Goal: Information Seeking & Learning: Learn about a topic

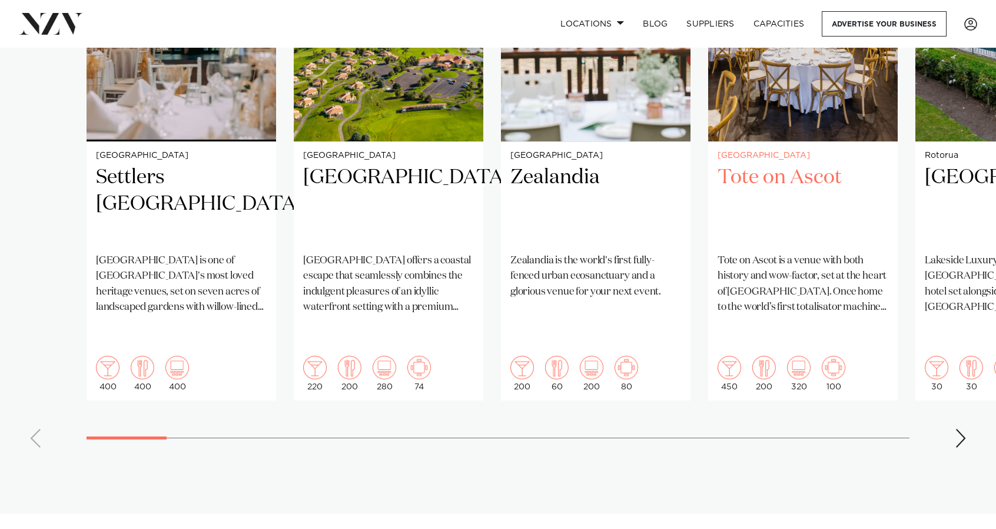
scroll to position [1006, 0]
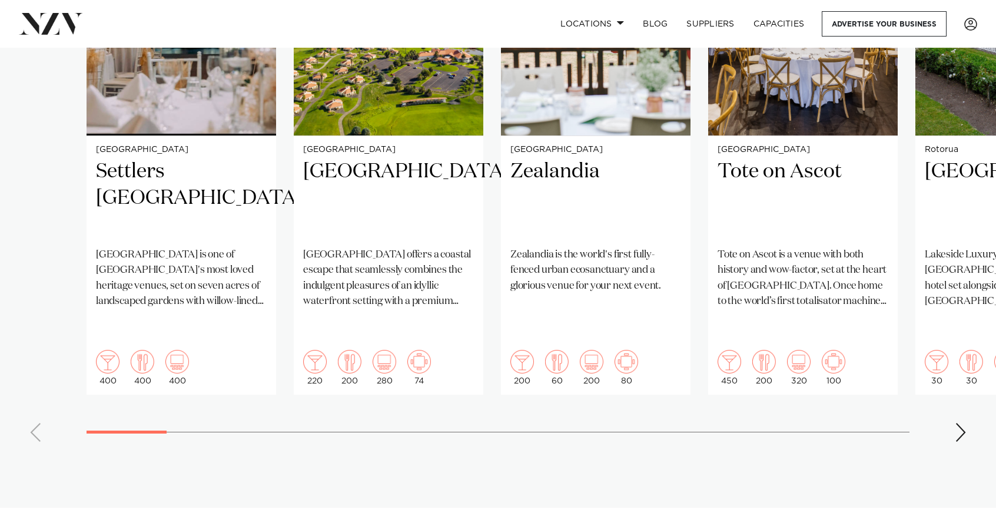
click at [963, 423] on div "Next slide" at bounding box center [961, 432] width 12 height 19
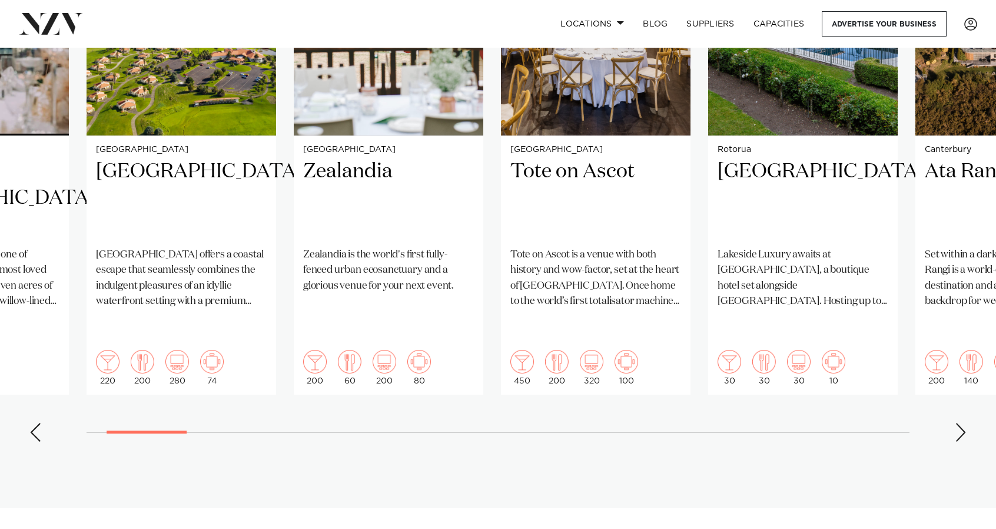
click at [963, 423] on div "Next slide" at bounding box center [961, 432] width 12 height 19
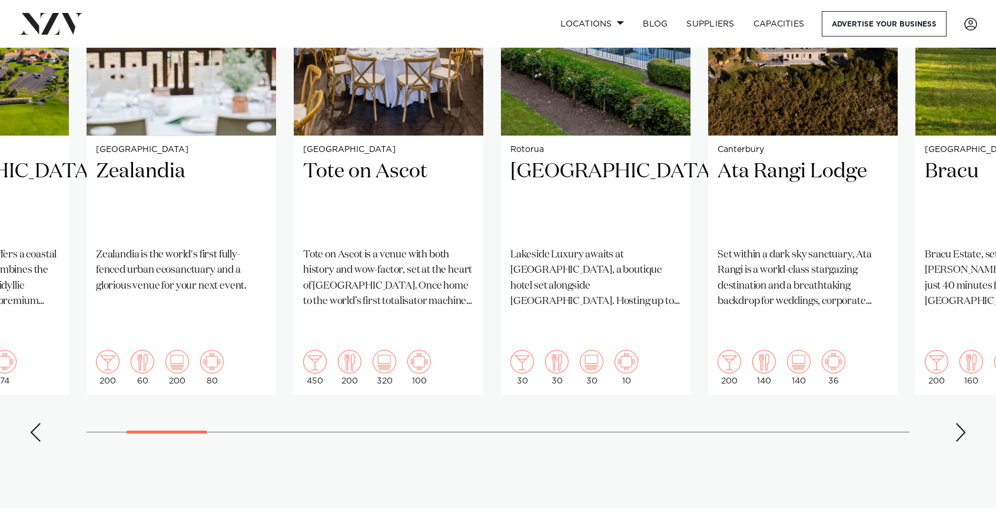
click at [963, 423] on div "Next slide" at bounding box center [961, 432] width 12 height 19
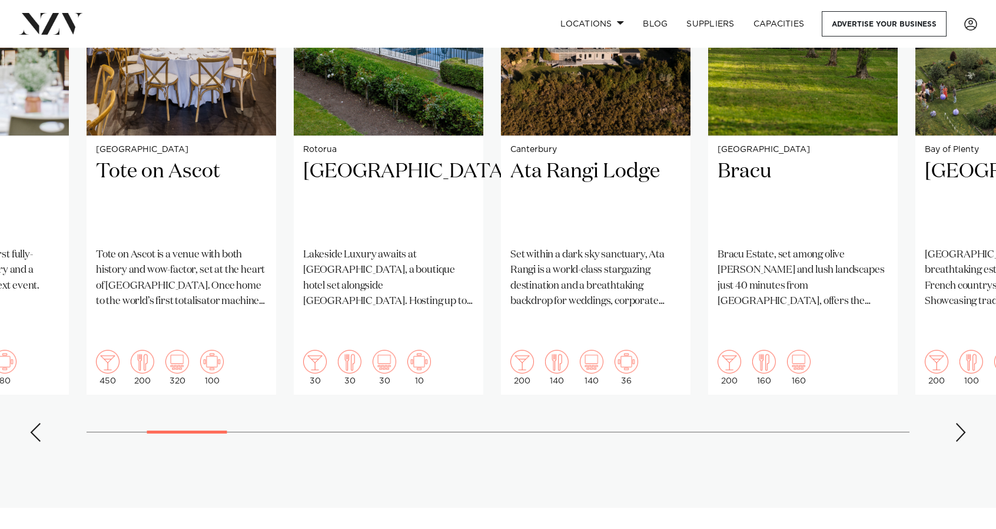
click at [963, 423] on div "Next slide" at bounding box center [961, 432] width 12 height 19
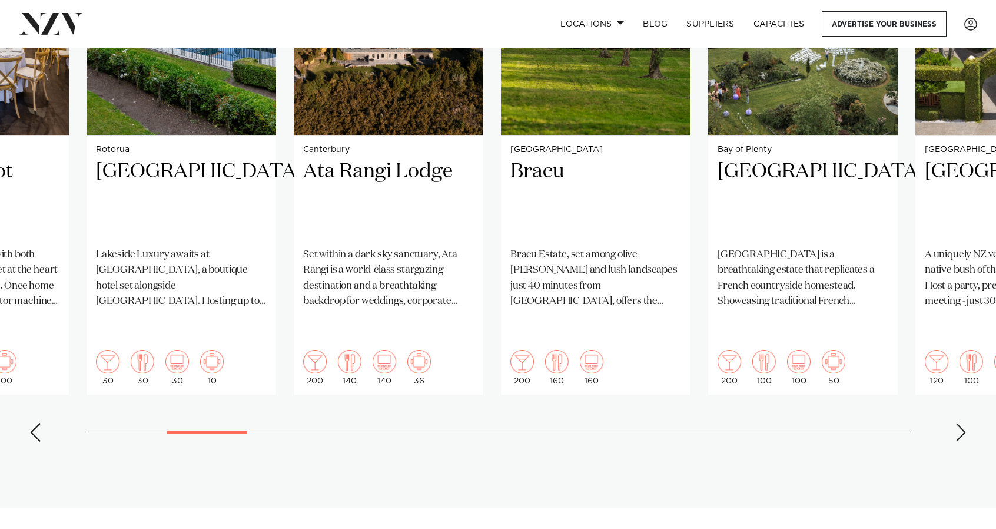
click at [963, 423] on div "Next slide" at bounding box center [961, 432] width 12 height 19
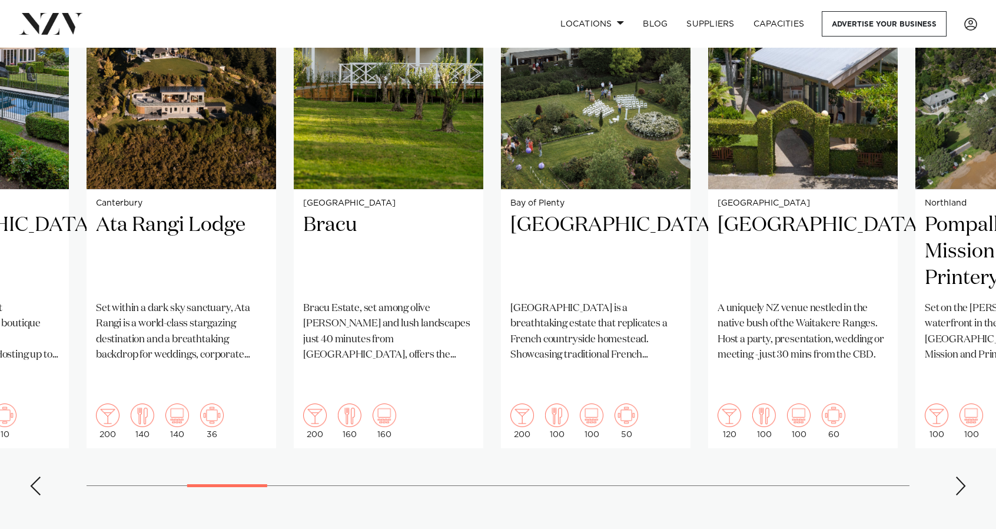
scroll to position [972, 0]
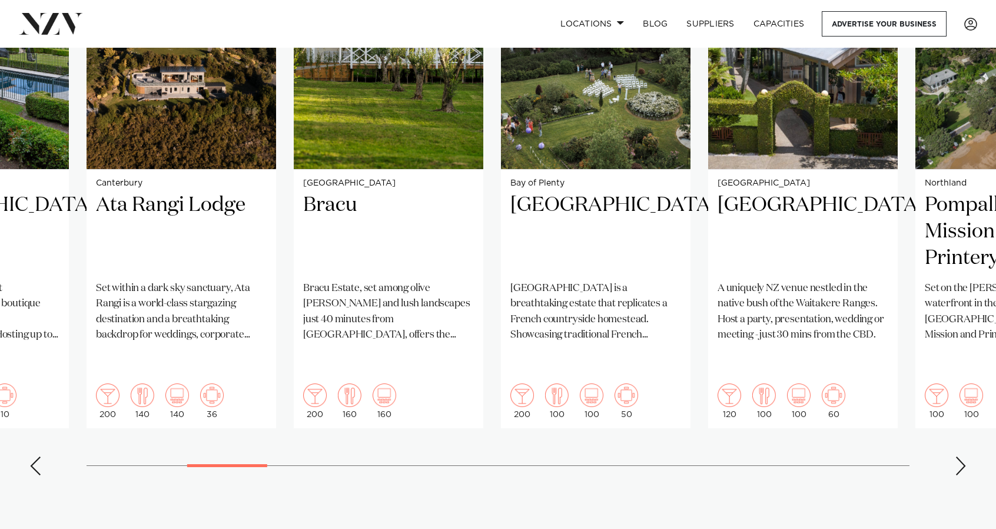
click at [963, 456] on div "Next slide" at bounding box center [961, 465] width 12 height 19
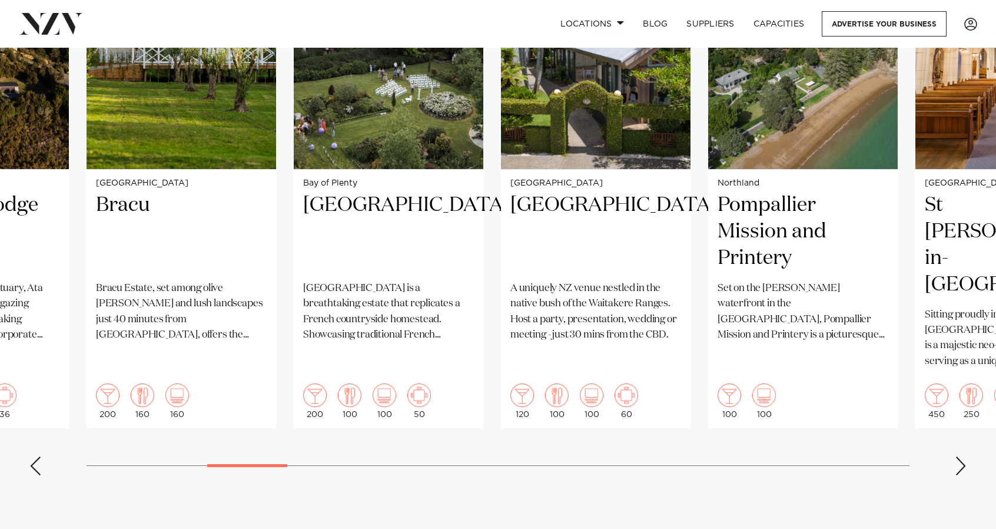
click at [963, 456] on div "Next slide" at bounding box center [961, 465] width 12 height 19
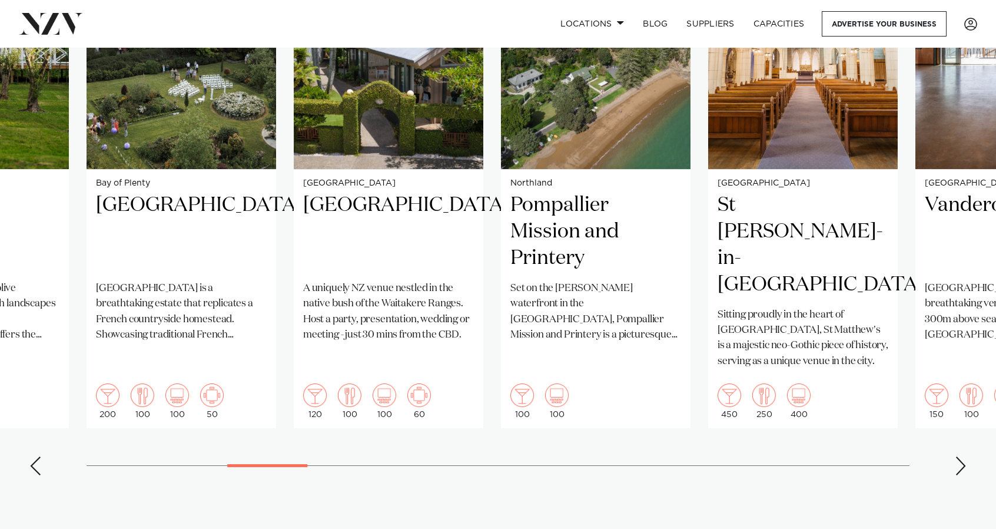
click at [963, 456] on div "Next slide" at bounding box center [961, 465] width 12 height 19
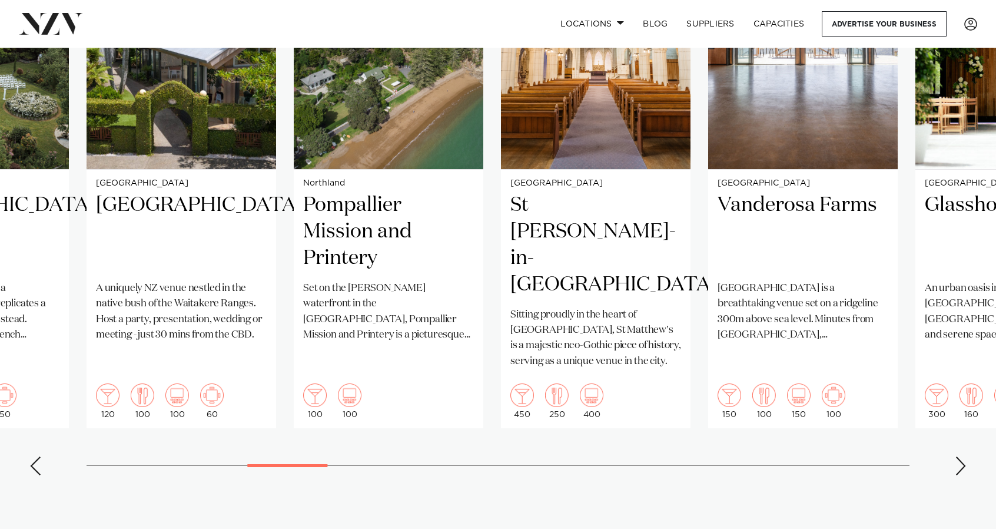
click at [963, 456] on div "Next slide" at bounding box center [961, 465] width 12 height 19
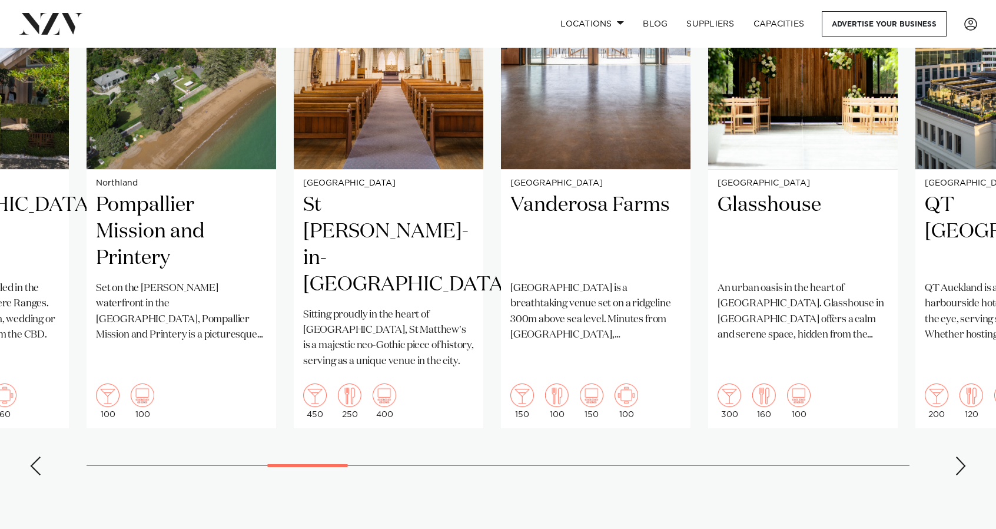
click at [963, 456] on div "Next slide" at bounding box center [961, 465] width 12 height 19
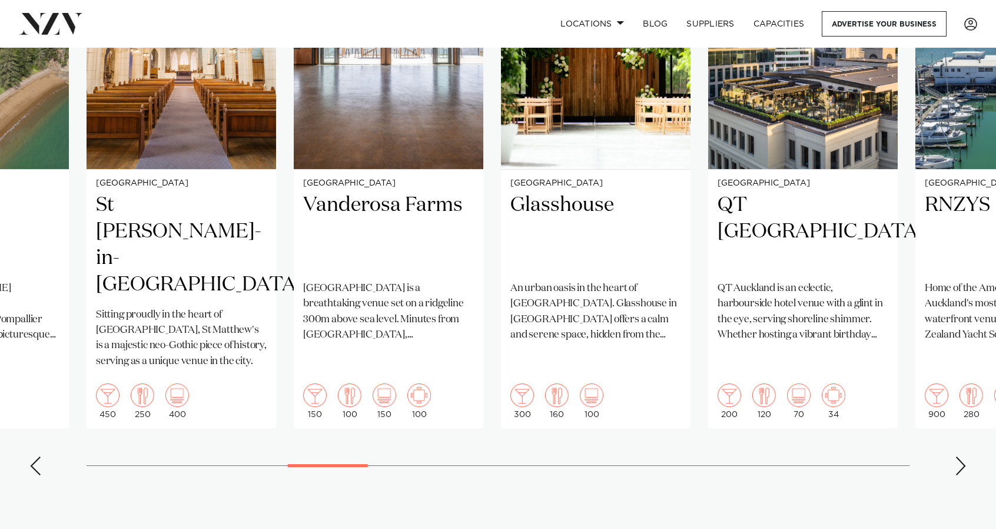
click at [963, 456] on div "Next slide" at bounding box center [961, 465] width 12 height 19
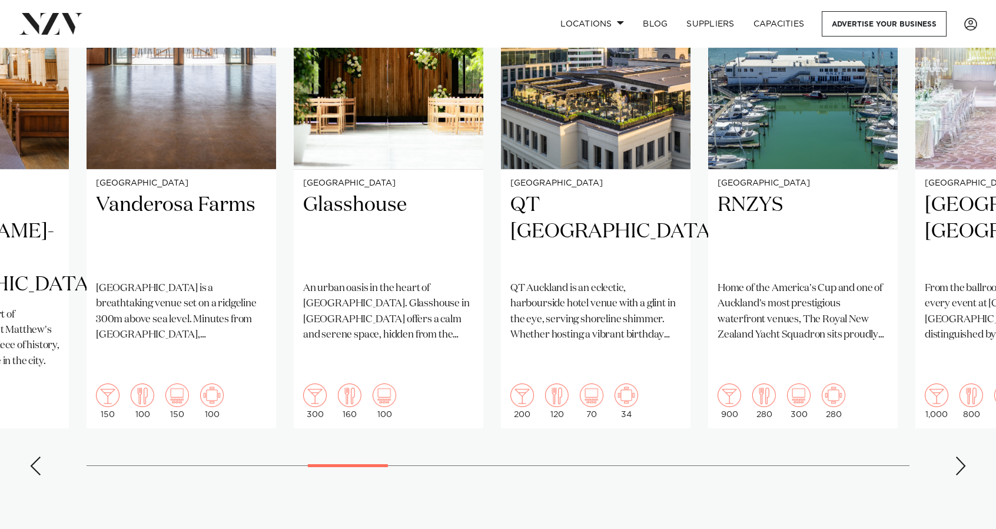
click at [963, 456] on div "Next slide" at bounding box center [961, 465] width 12 height 19
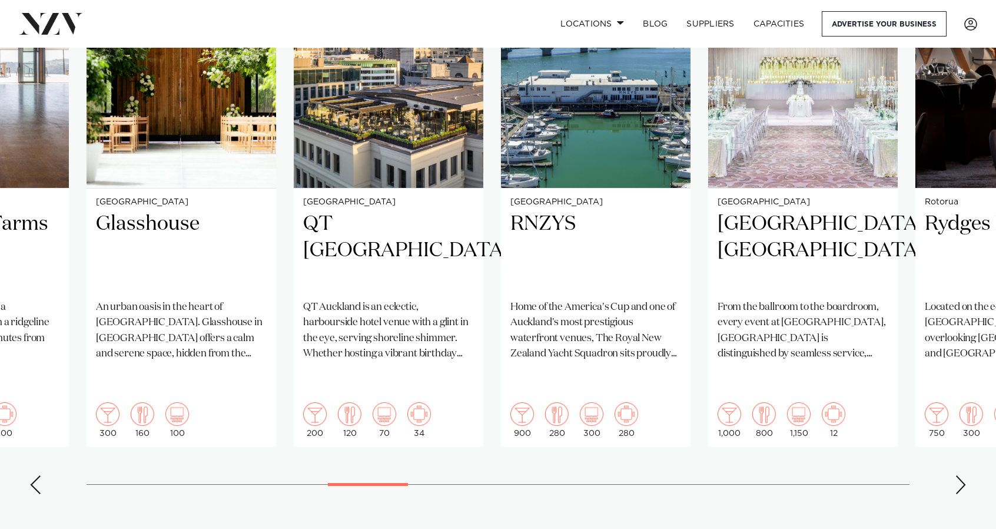
scroll to position [957, 0]
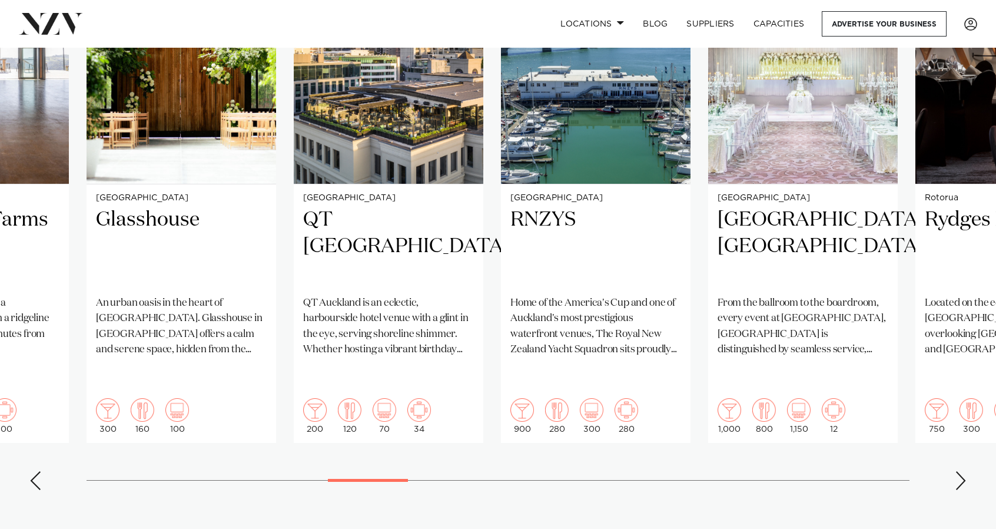
click at [963, 471] on div "Next slide" at bounding box center [961, 480] width 12 height 19
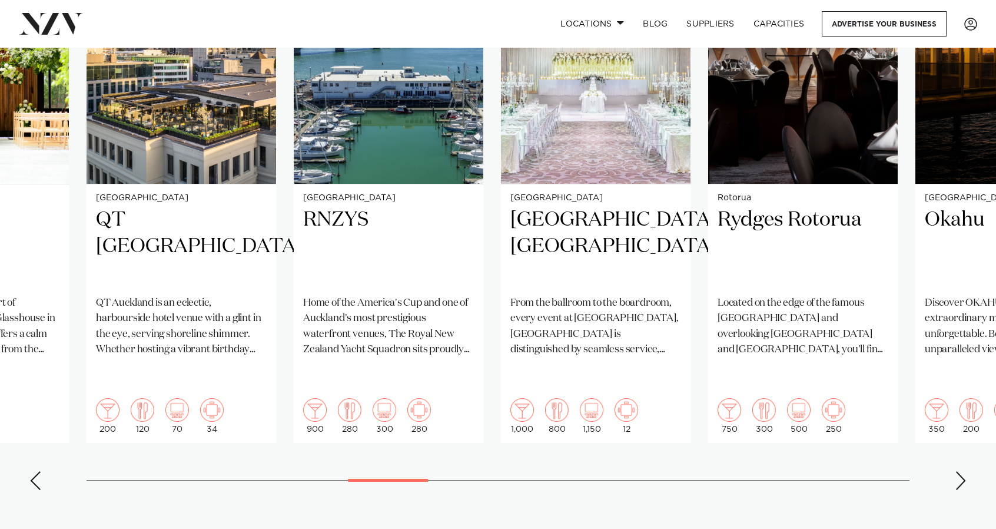
click at [963, 471] on div "Next slide" at bounding box center [961, 480] width 12 height 19
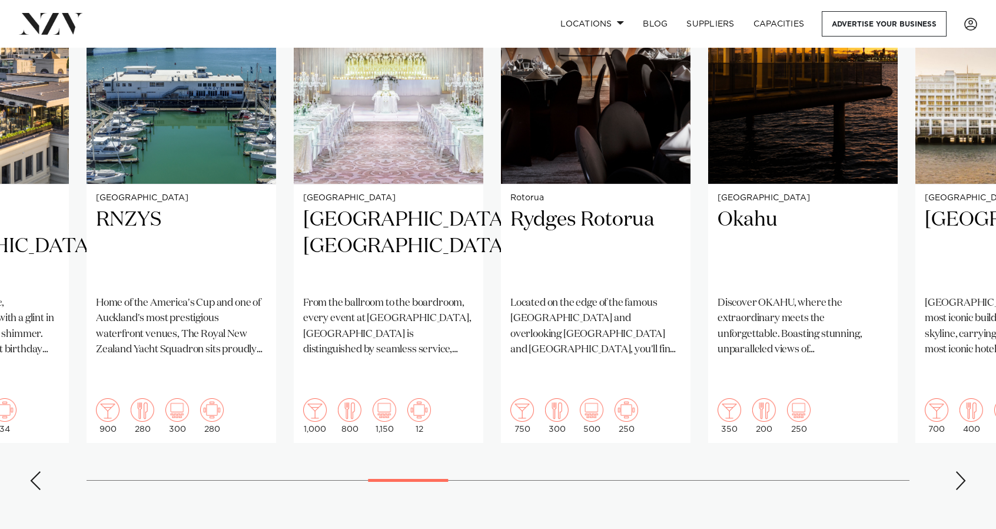
click at [963, 471] on div "Next slide" at bounding box center [961, 480] width 12 height 19
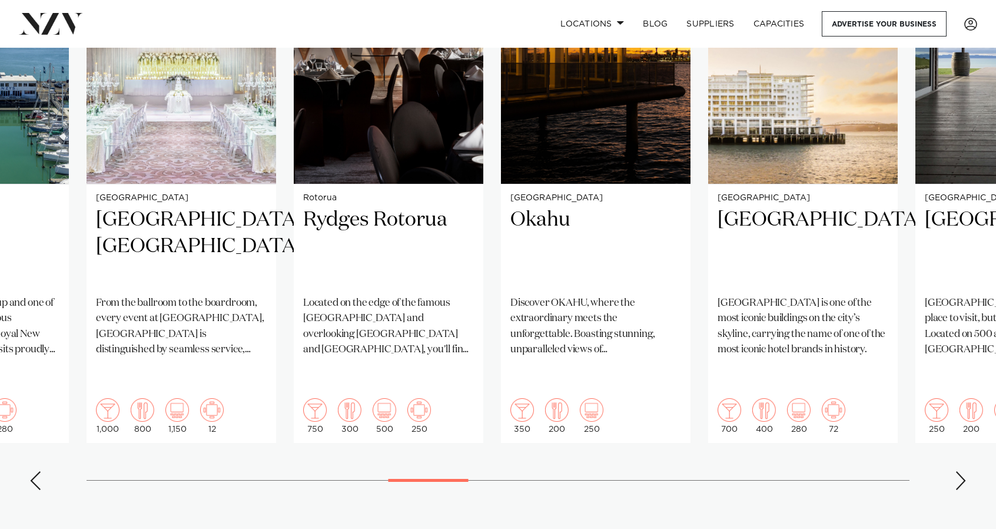
click at [963, 471] on div "Next slide" at bounding box center [961, 480] width 12 height 19
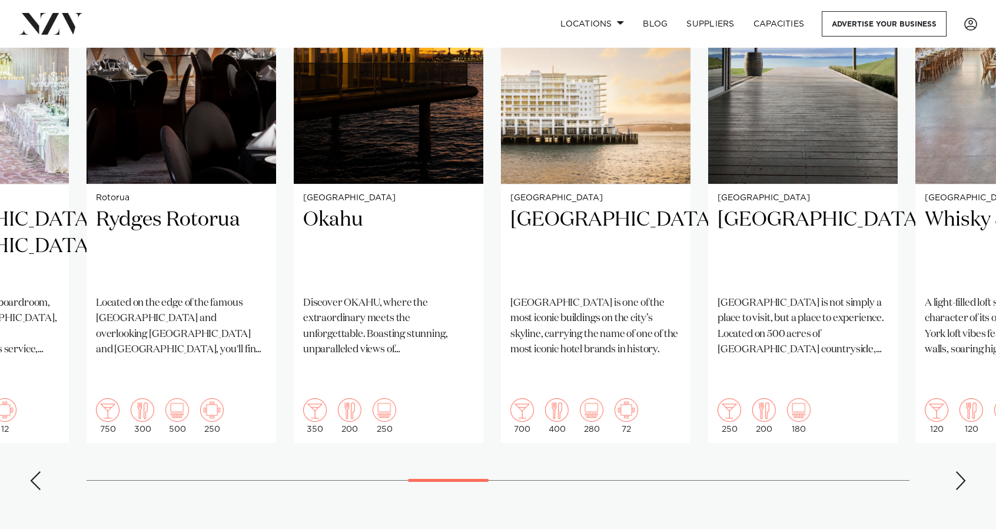
click at [963, 471] on div "Next slide" at bounding box center [961, 480] width 12 height 19
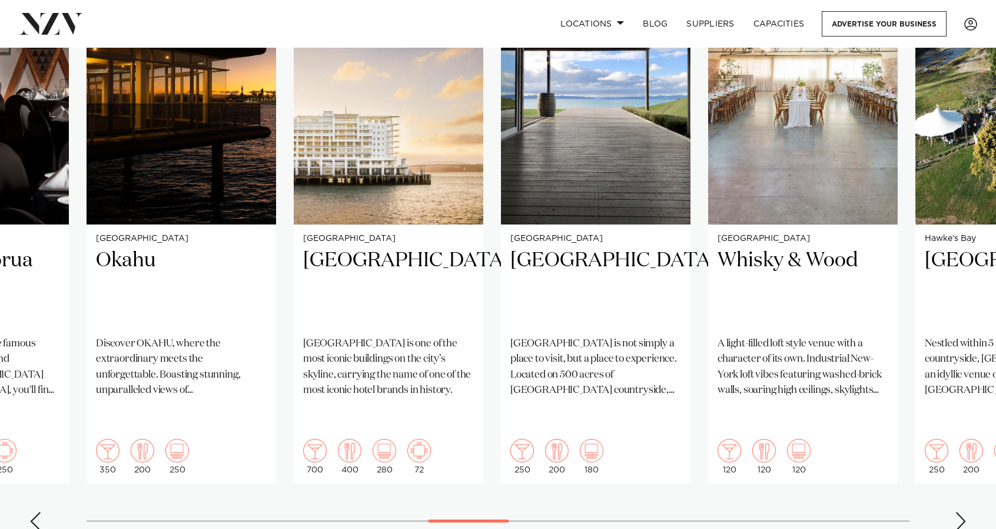
scroll to position [923, 0]
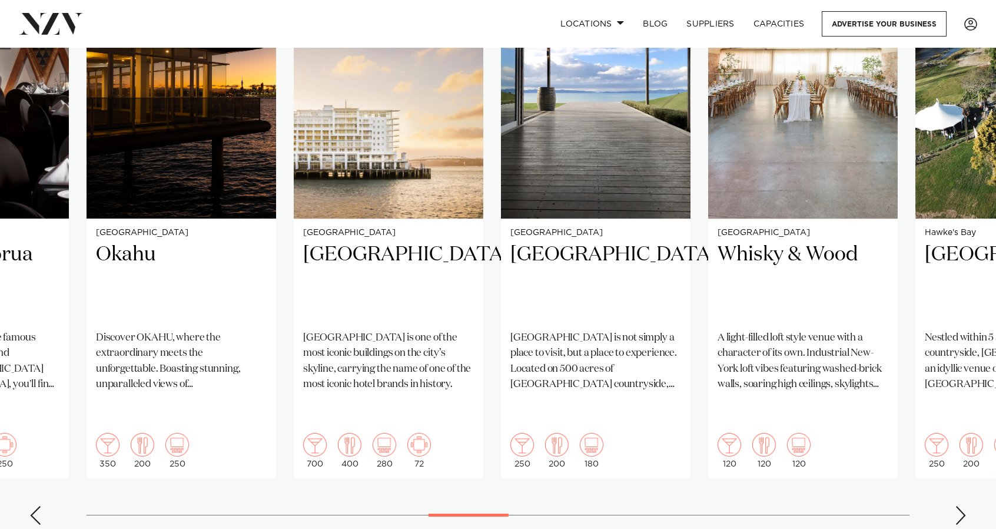
click at [960, 506] on div "Next slide" at bounding box center [961, 515] width 12 height 19
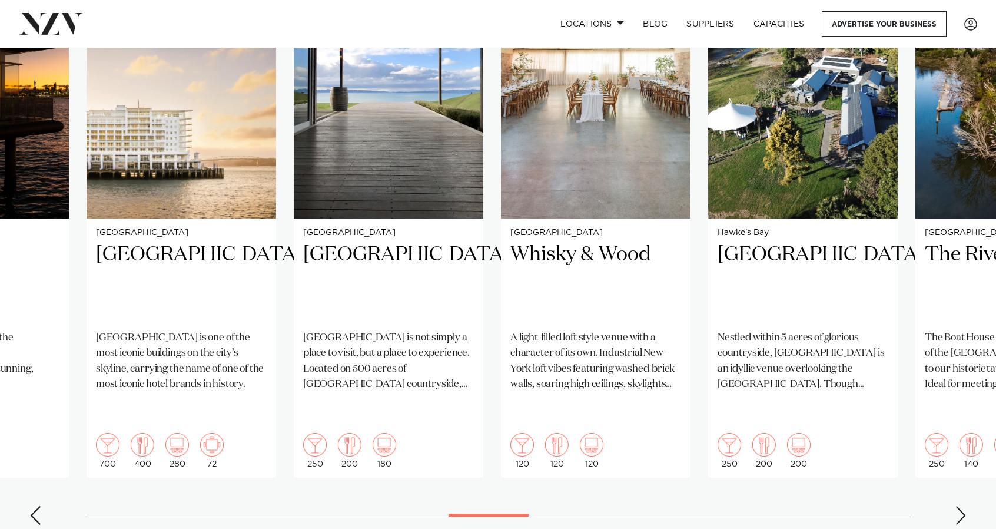
click at [960, 506] on div "Next slide" at bounding box center [961, 515] width 12 height 19
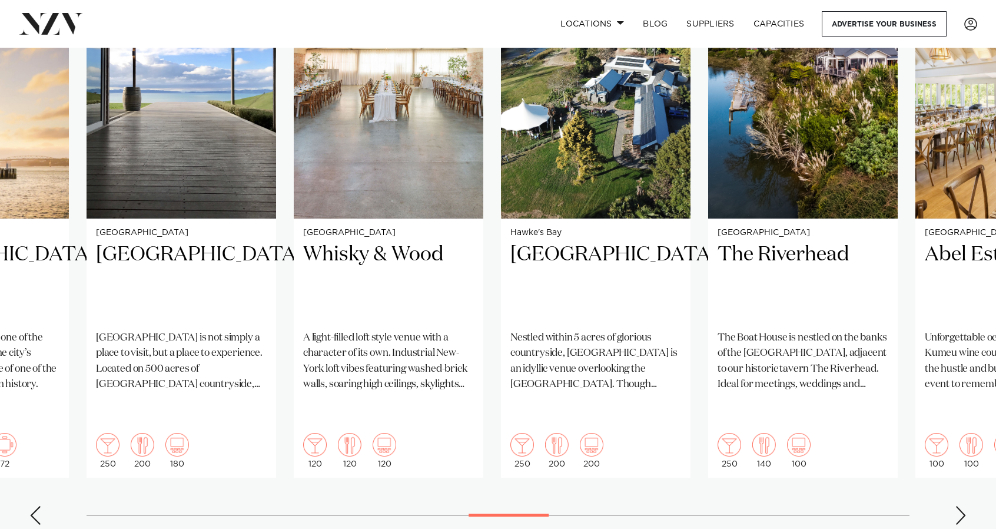
click at [960, 506] on div "Next slide" at bounding box center [961, 515] width 12 height 19
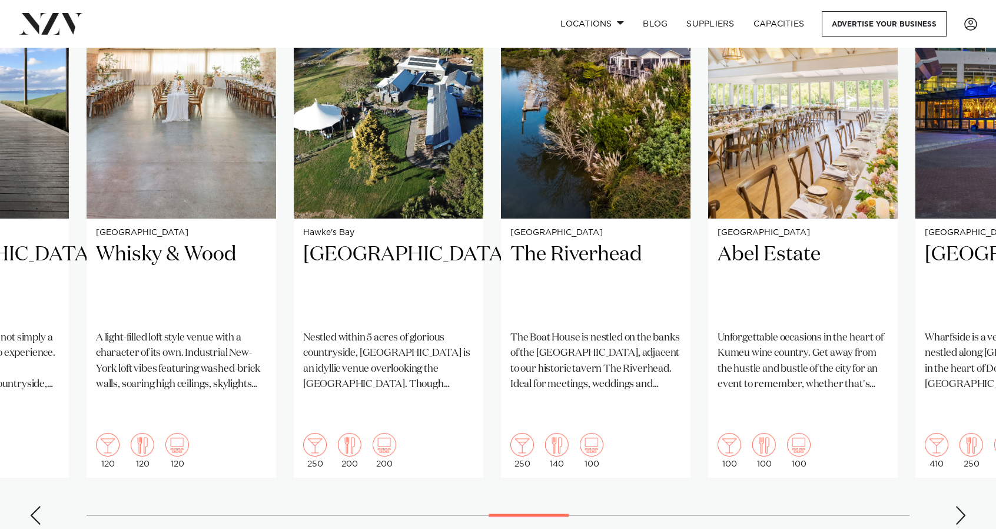
drag, startPoint x: 960, startPoint y: 489, endPoint x: 737, endPoint y: 511, distance: 224.8
click at [737, 511] on section "Featured venues [GEOGRAPHIC_DATA] [GEOGRAPHIC_DATA] is one of [GEOGRAPHIC_DATA]…" at bounding box center [498, 224] width 996 height 733
click at [958, 506] on div "Next slide" at bounding box center [961, 515] width 12 height 19
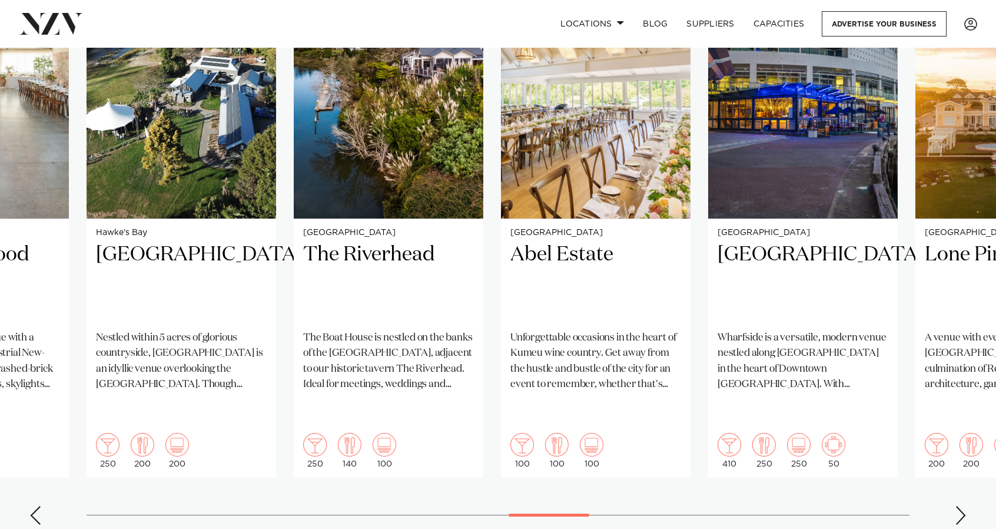
click at [958, 506] on div "Next slide" at bounding box center [961, 515] width 12 height 19
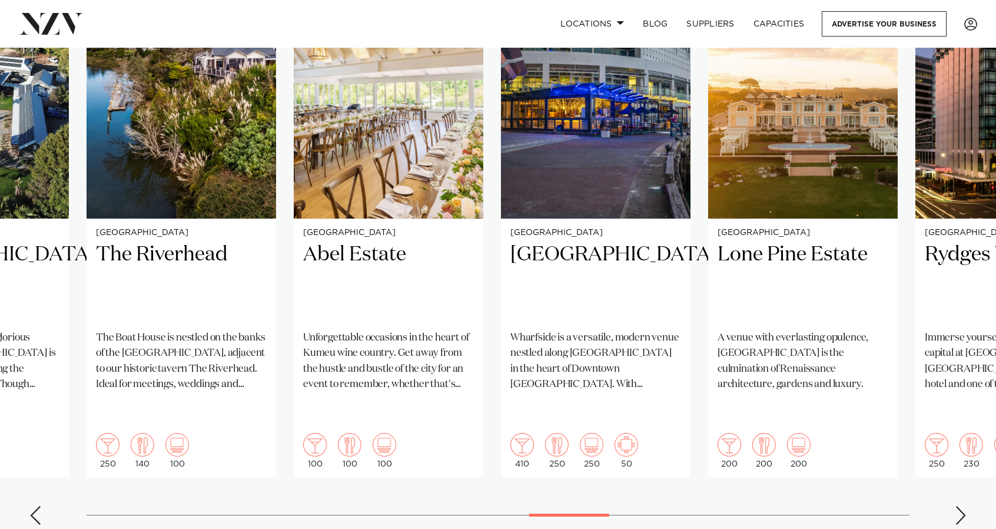
click at [959, 506] on div "Next slide" at bounding box center [961, 515] width 12 height 19
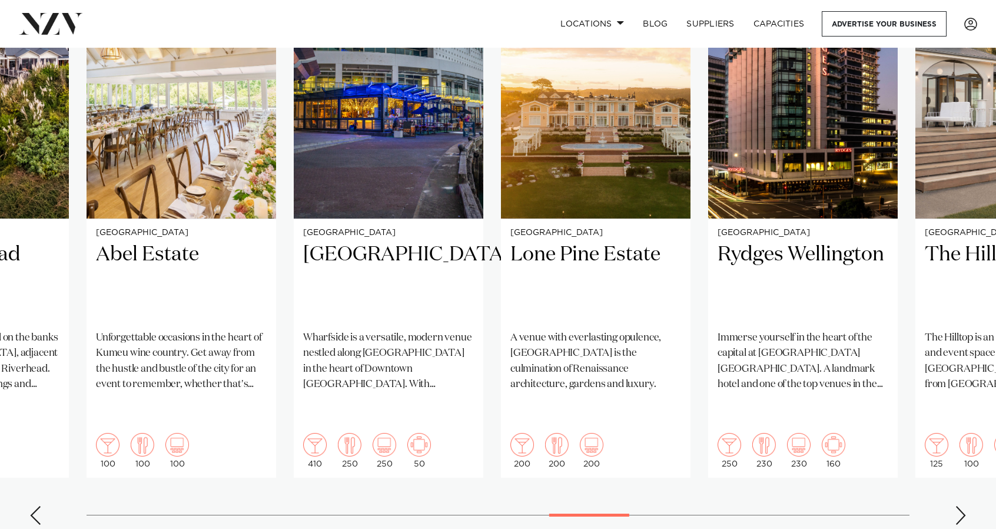
click at [966, 506] on div "Next slide" at bounding box center [961, 515] width 12 height 19
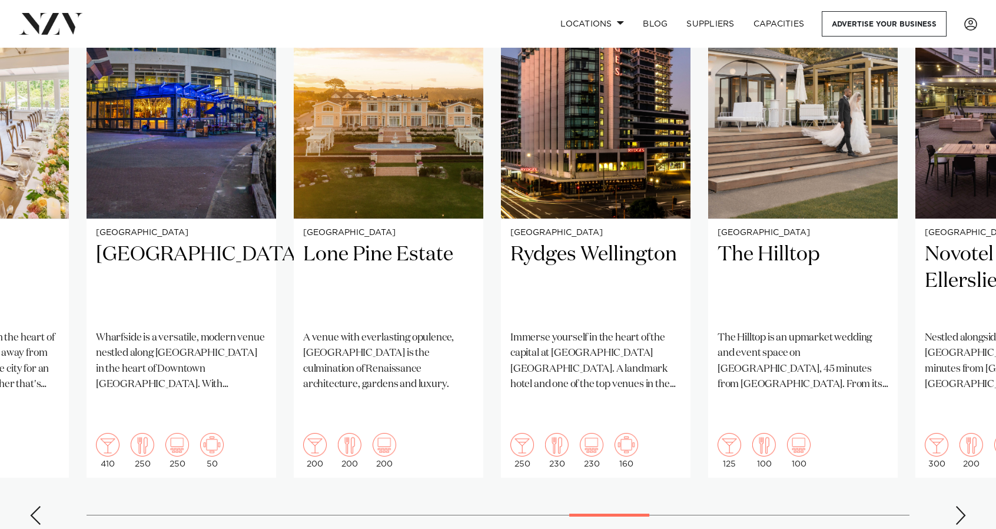
click at [966, 506] on div "Next slide" at bounding box center [961, 515] width 12 height 19
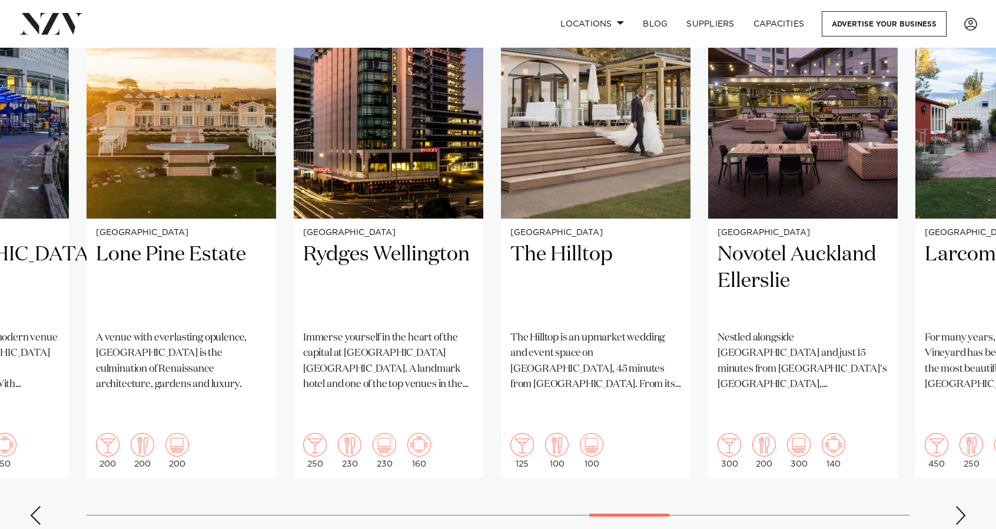
click at [966, 506] on div "Next slide" at bounding box center [961, 515] width 12 height 19
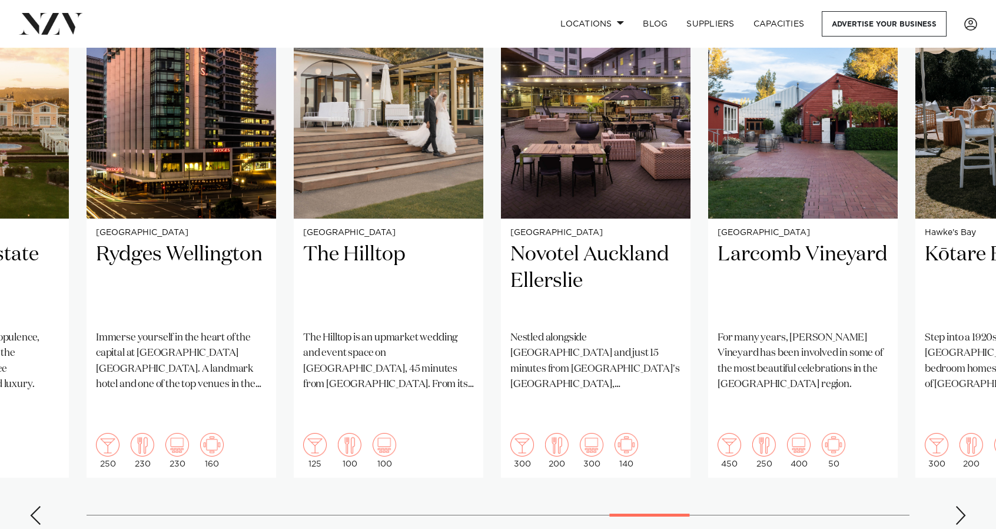
click at [966, 506] on div "Next slide" at bounding box center [961, 515] width 12 height 19
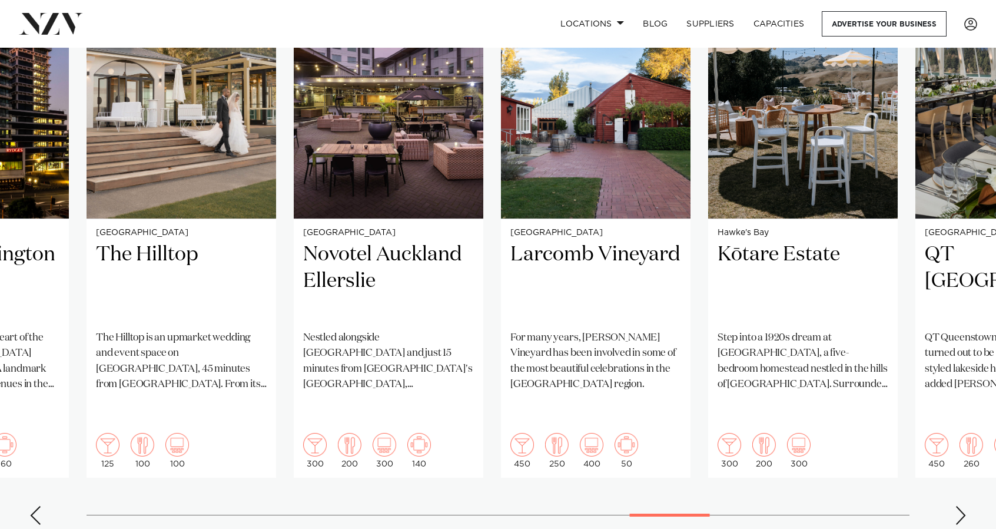
click at [966, 506] on div "Next slide" at bounding box center [961, 515] width 12 height 19
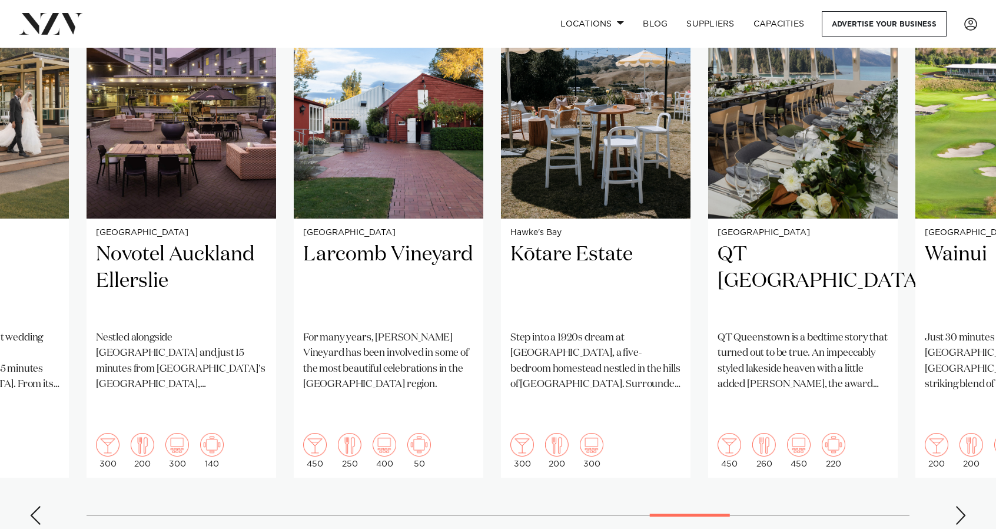
click at [966, 506] on div "Next slide" at bounding box center [961, 515] width 12 height 19
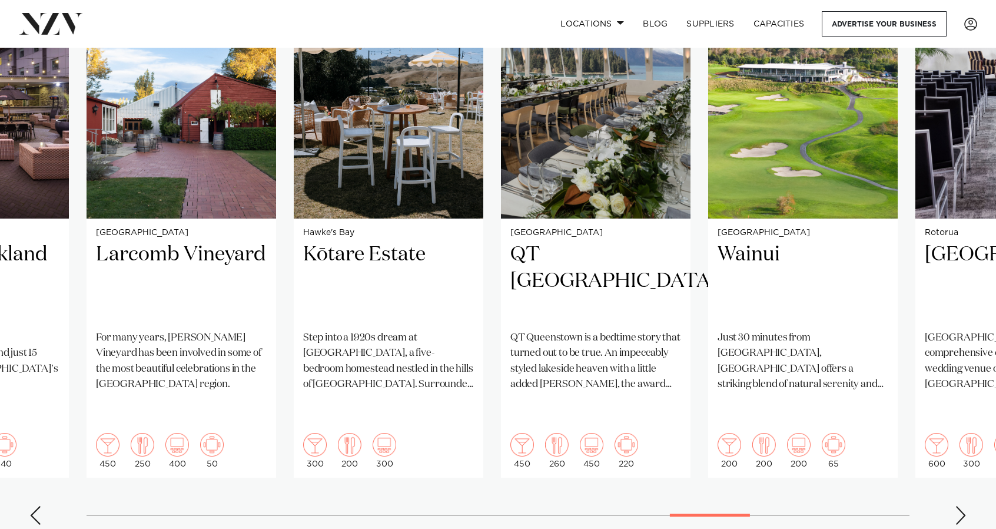
click at [966, 506] on div "Next slide" at bounding box center [961, 515] width 12 height 19
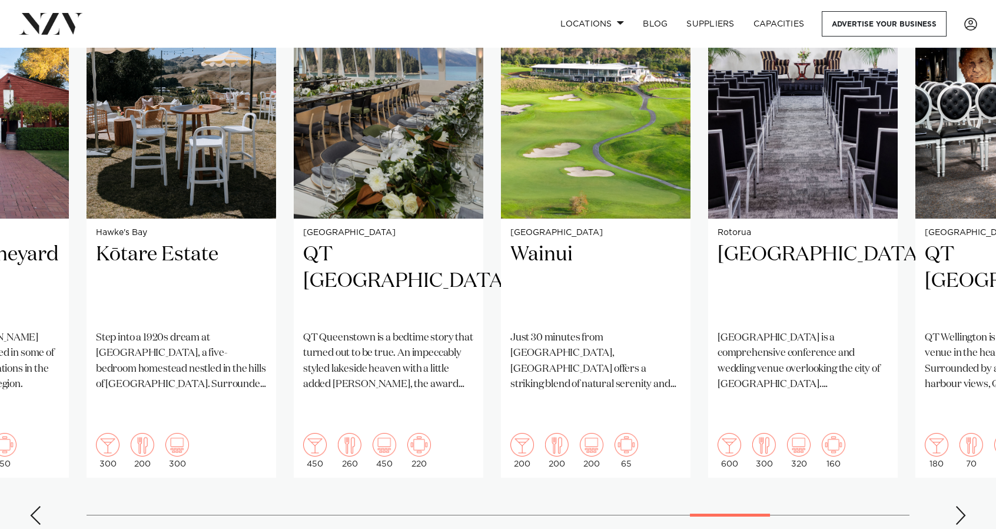
click at [966, 506] on div "Next slide" at bounding box center [961, 515] width 12 height 19
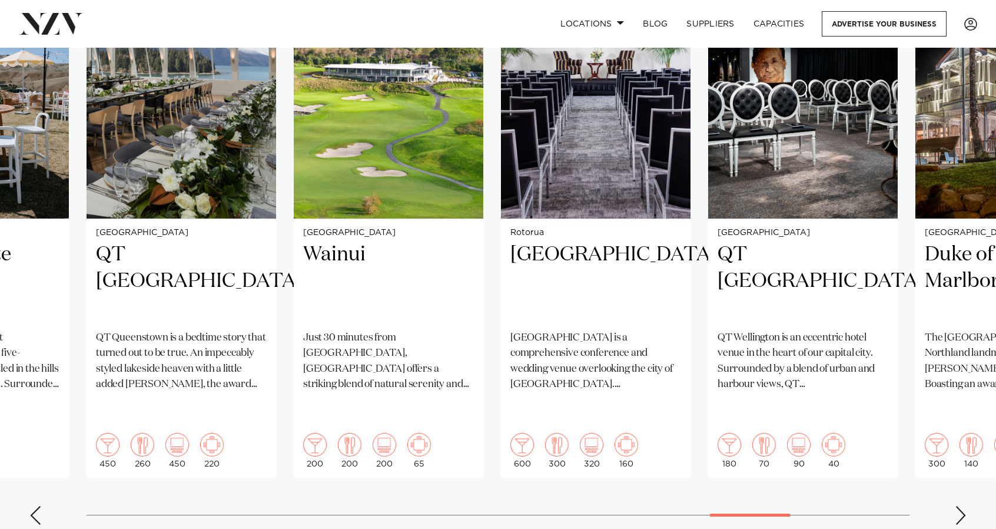
click at [966, 506] on div "Next slide" at bounding box center [961, 515] width 12 height 19
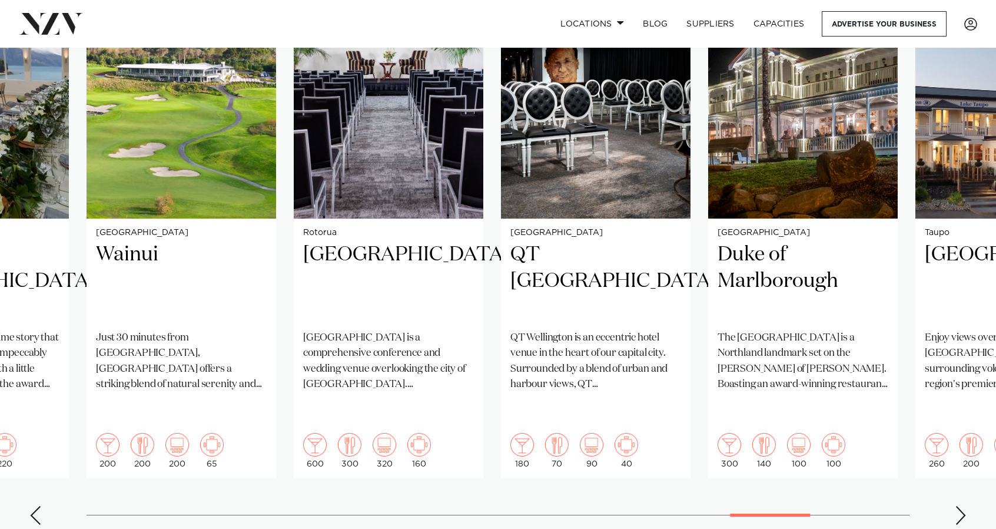
click at [966, 506] on div "Next slide" at bounding box center [961, 515] width 12 height 19
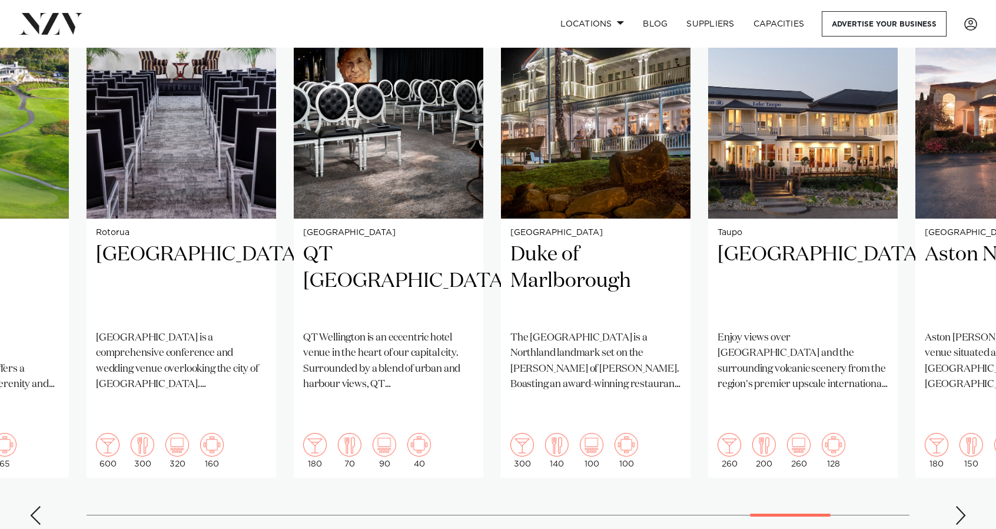
click at [966, 506] on div "Next slide" at bounding box center [961, 515] width 12 height 19
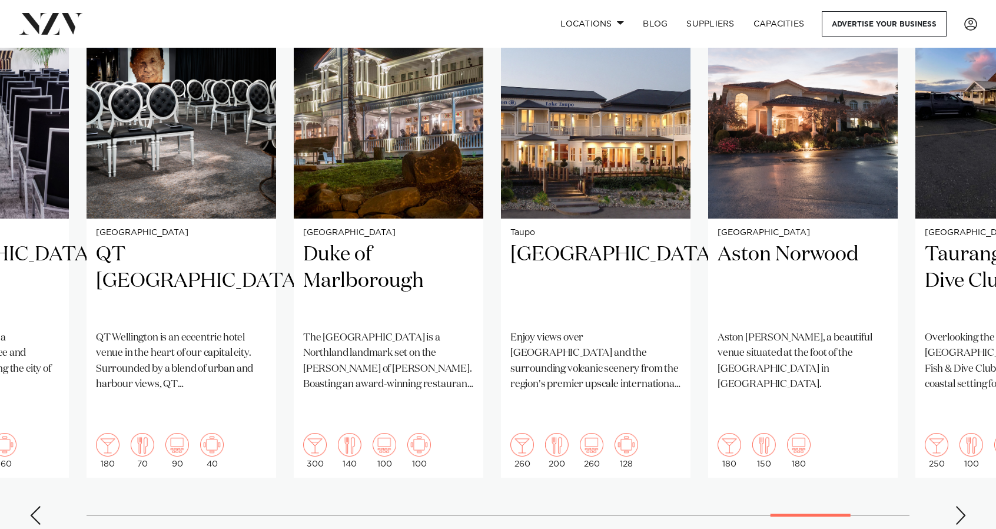
click at [966, 506] on div "Next slide" at bounding box center [961, 515] width 12 height 19
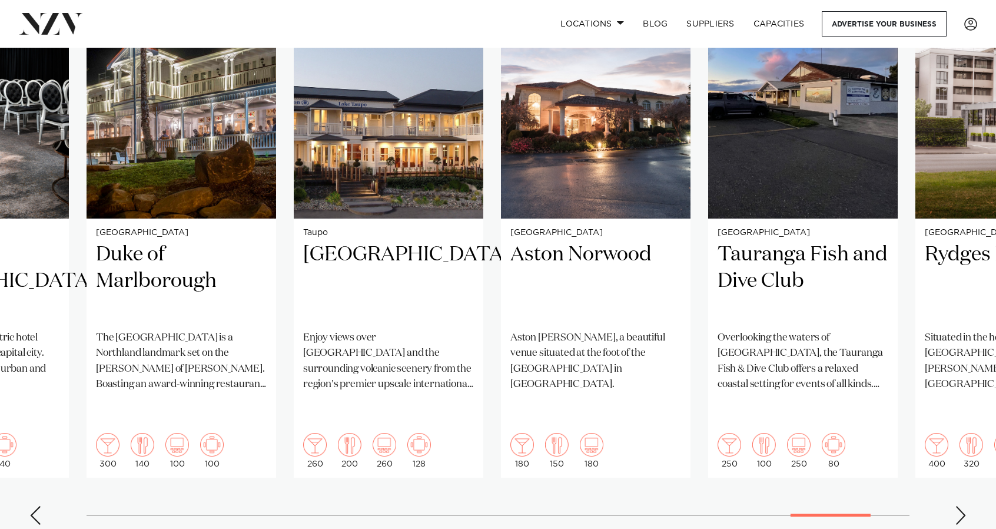
click at [966, 506] on div "Next slide" at bounding box center [961, 515] width 12 height 19
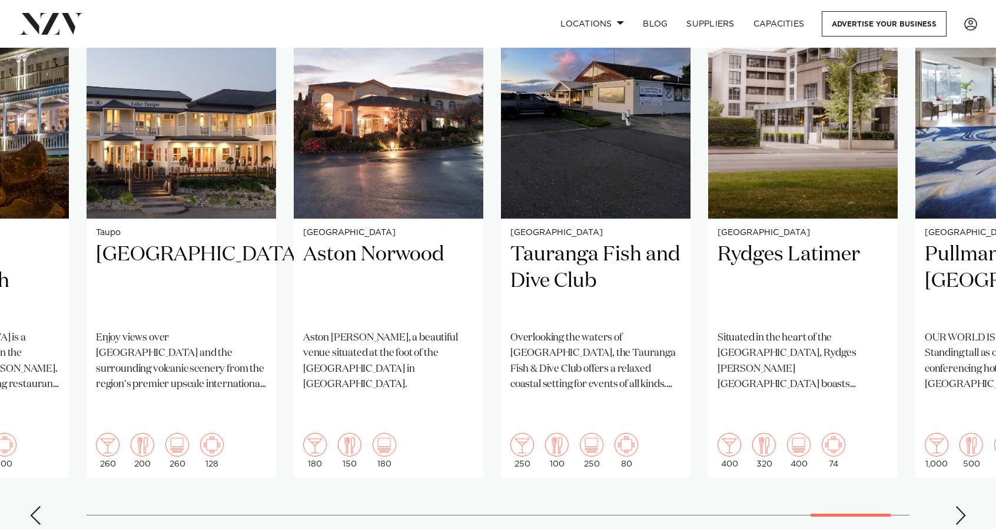
click at [966, 506] on div "Next slide" at bounding box center [961, 515] width 12 height 19
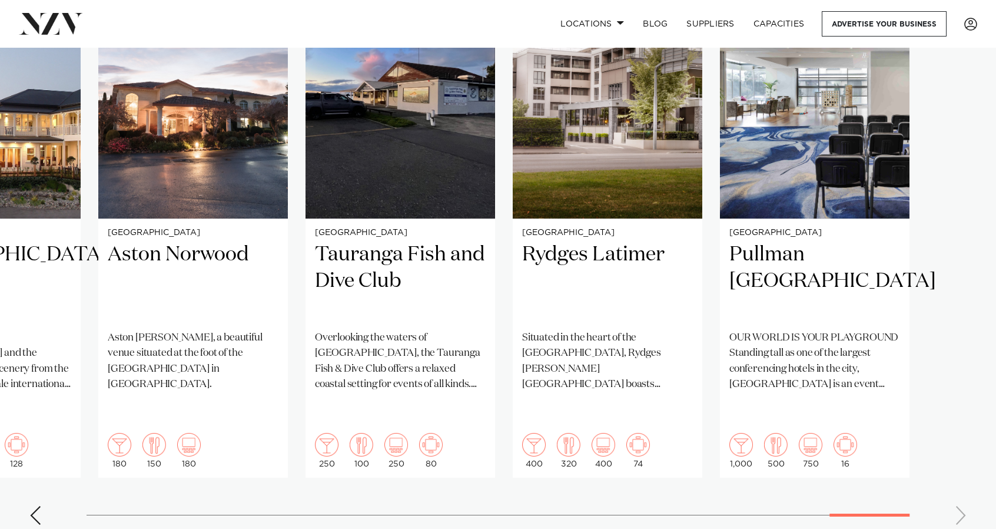
click at [966, 487] on swiper-container "Auckland Settlers [GEOGRAPHIC_DATA] [GEOGRAPHIC_DATA] is one of [GEOGRAPHIC_DAT…" at bounding box center [498, 249] width 996 height 570
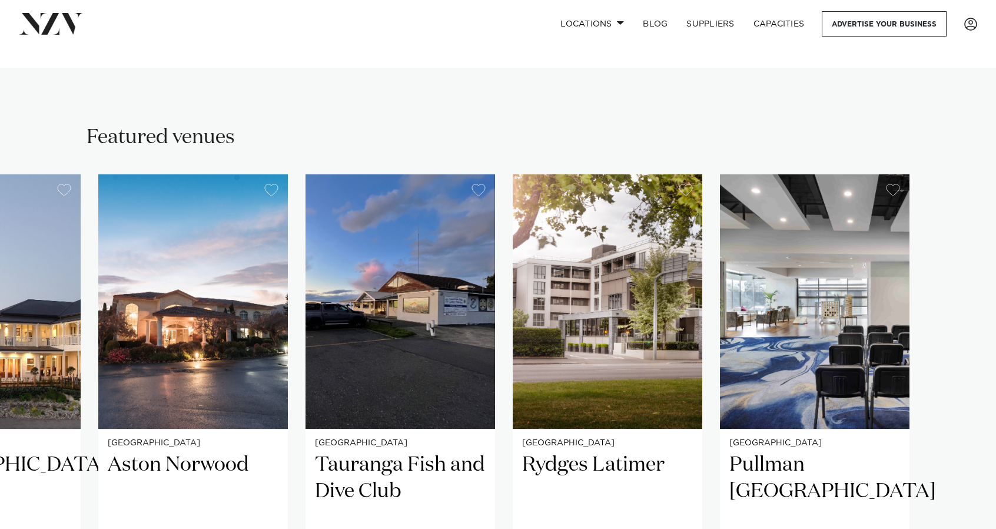
scroll to position [712, 0]
